Goal: Check status: Check status

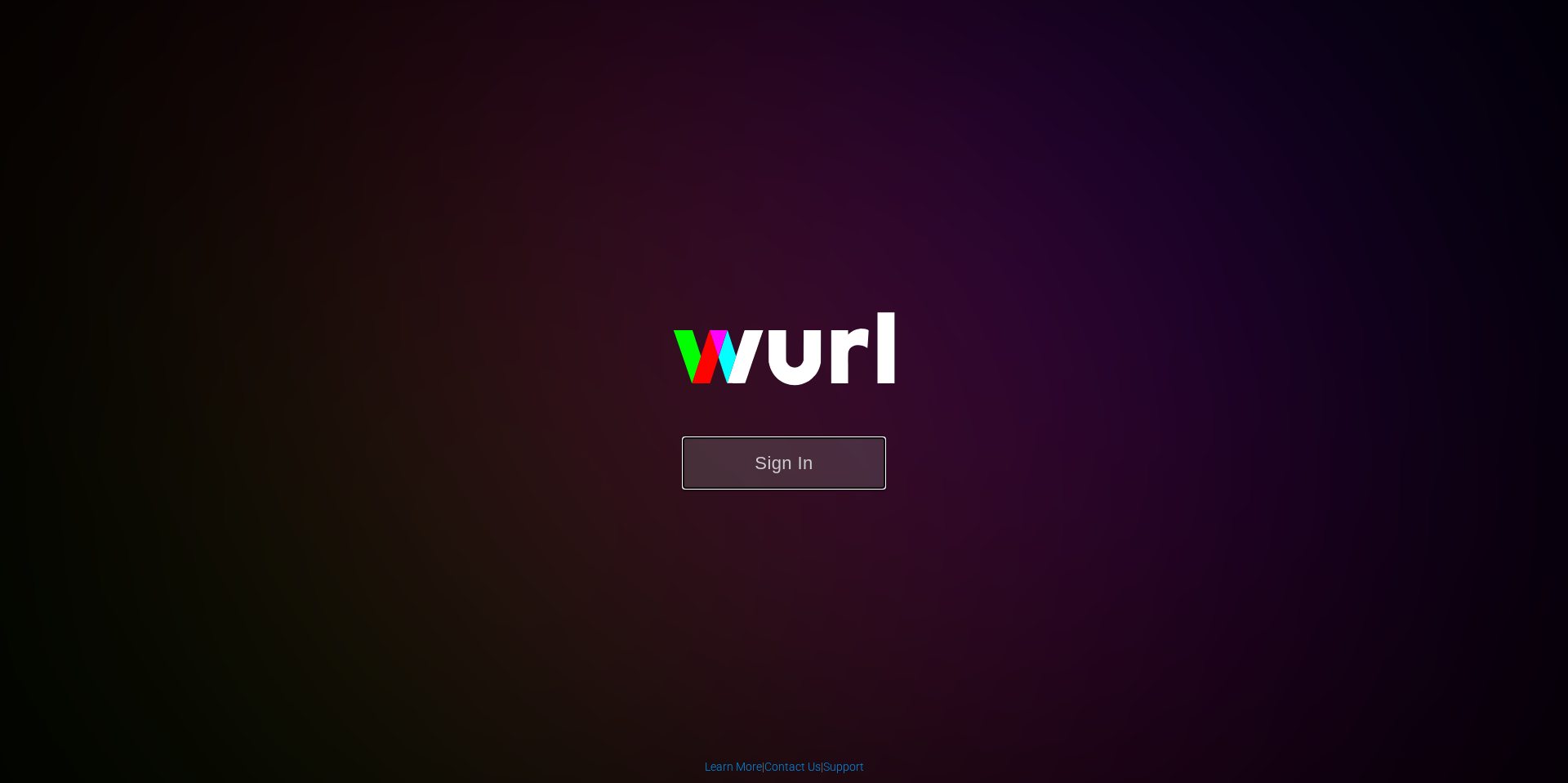
click at [764, 455] on button "Sign In" at bounding box center [784, 463] width 204 height 53
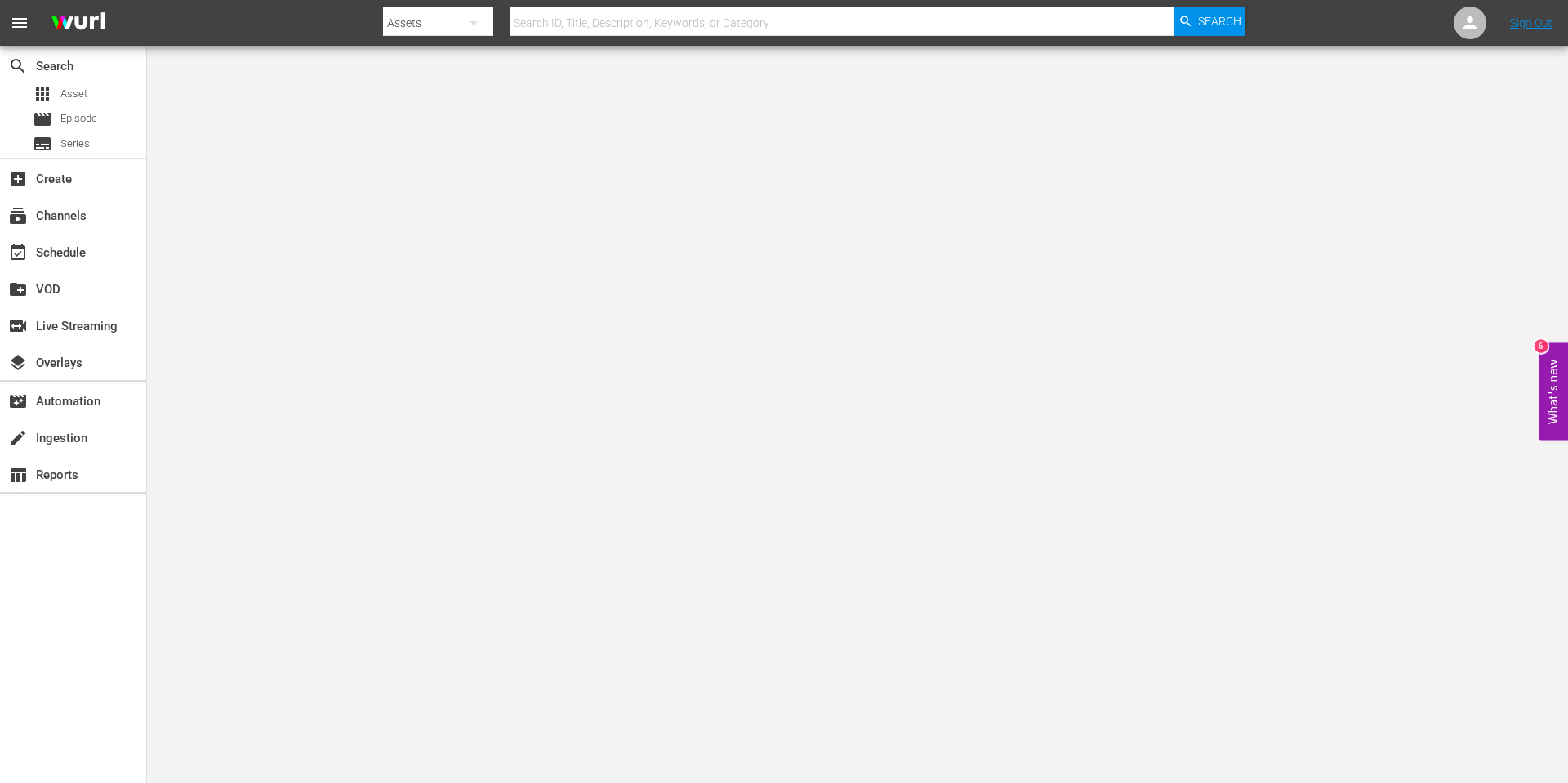
click at [579, 26] on input "text" at bounding box center [841, 23] width 664 height 39
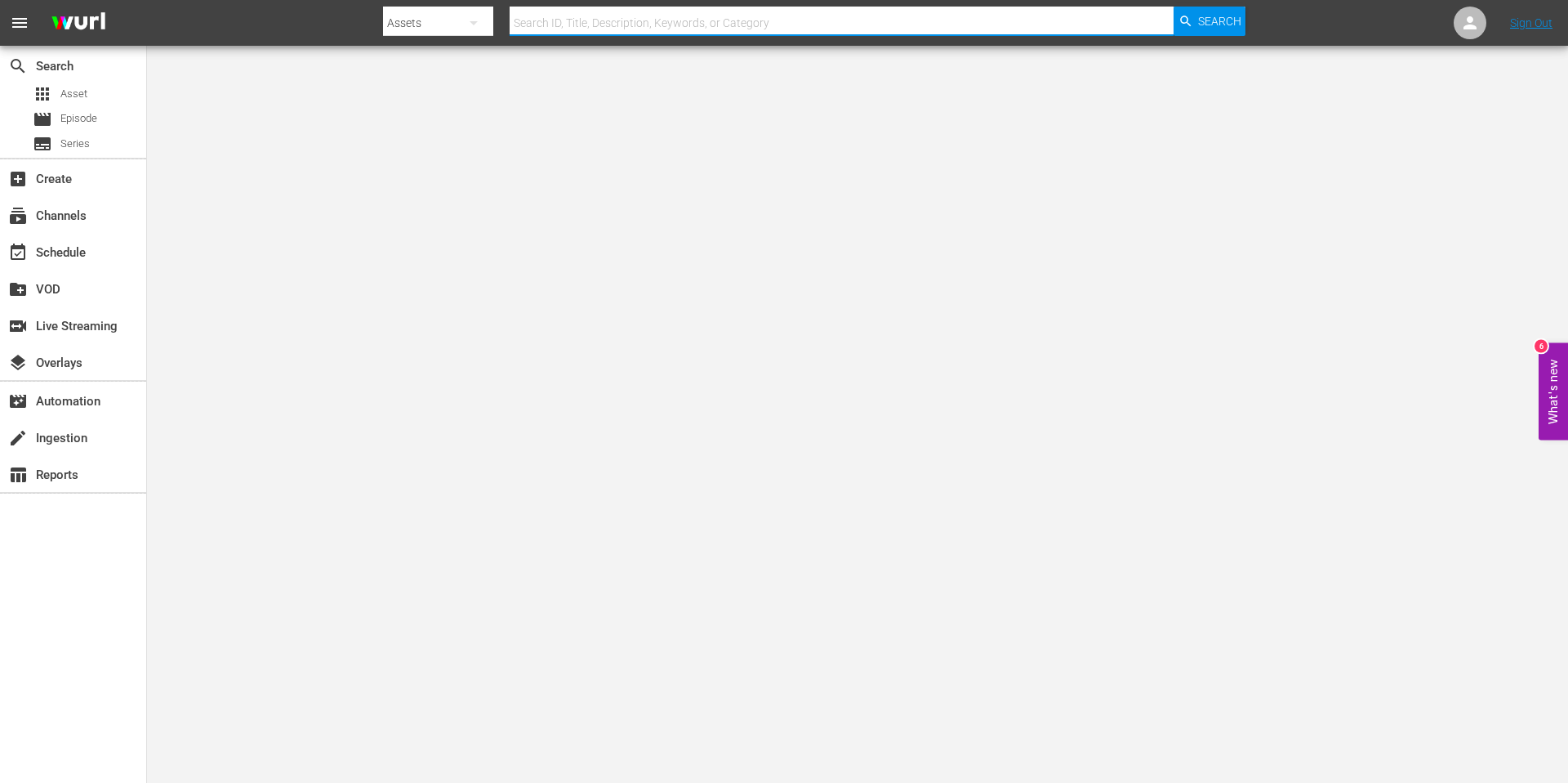
paste input "EP012617750006"
type input "EP012617750006"
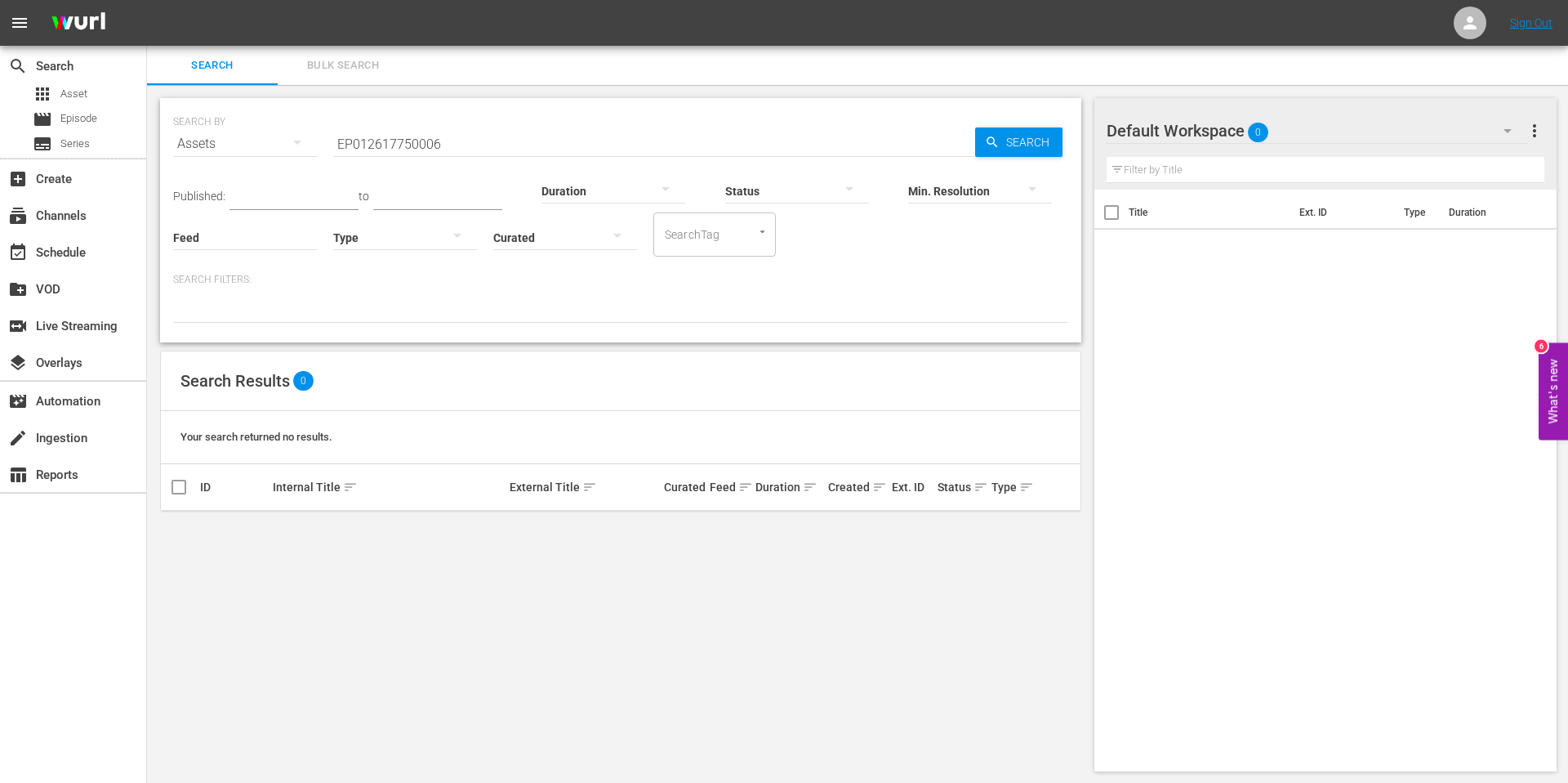
click at [463, 138] on input "EP012617750006" at bounding box center [654, 143] width 642 height 39
click at [429, 146] on input "EP012617750006" at bounding box center [654, 143] width 642 height 39
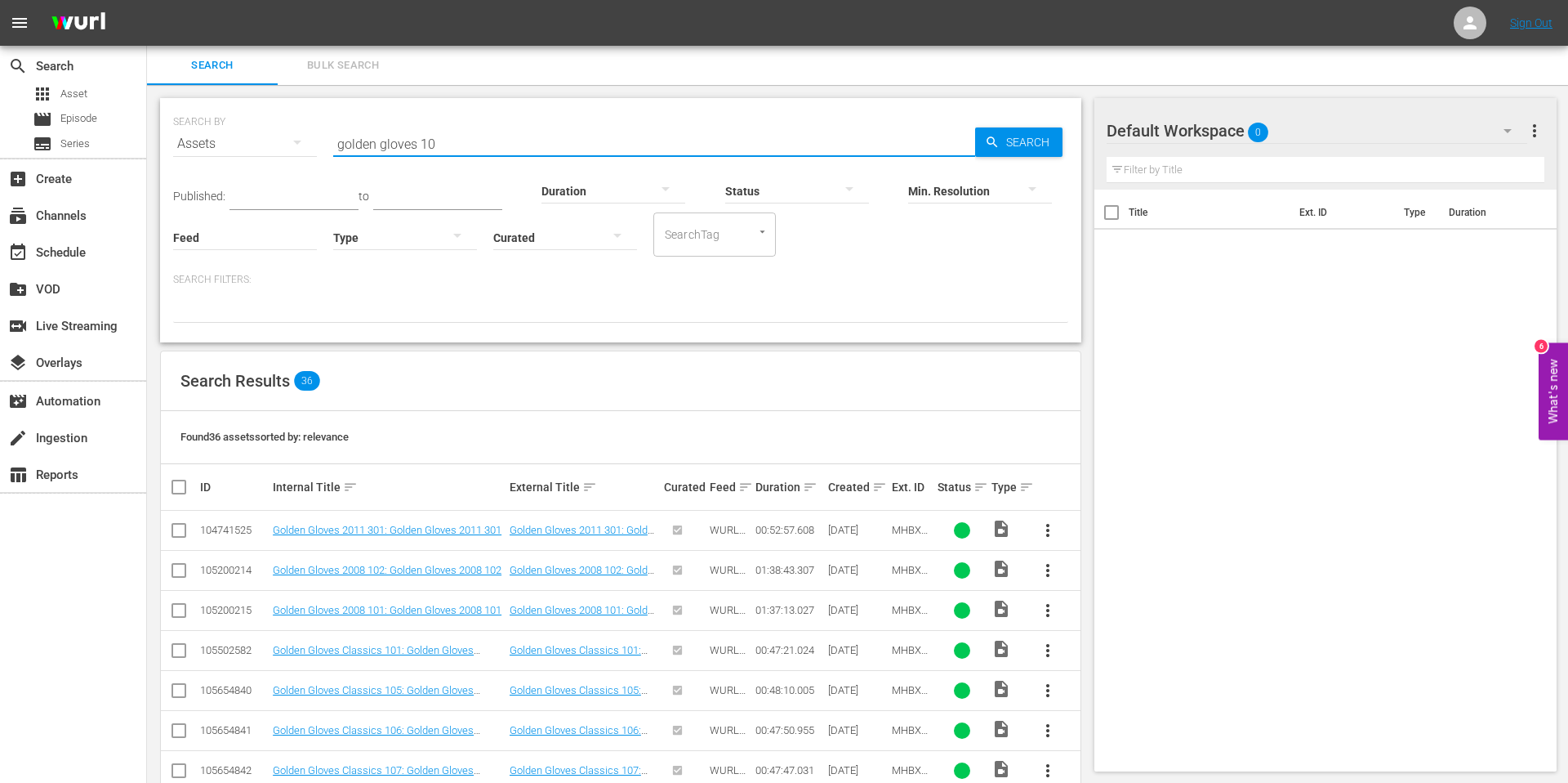
type input "golden gloves 10"
